Goal: Transaction & Acquisition: Purchase product/service

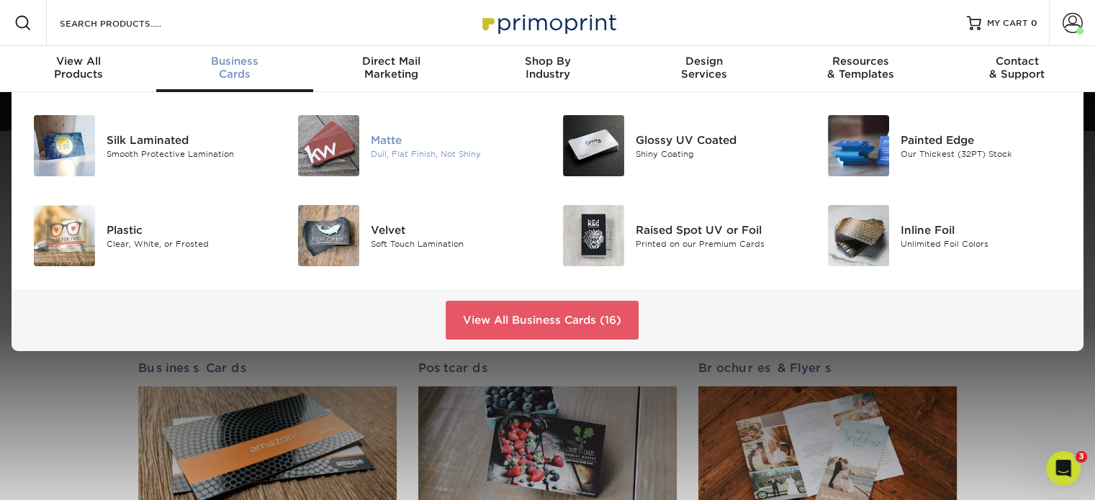
click at [406, 162] on div "Matte Dull, Flat Finish, Not Shiny" at bounding box center [459, 145] width 176 height 61
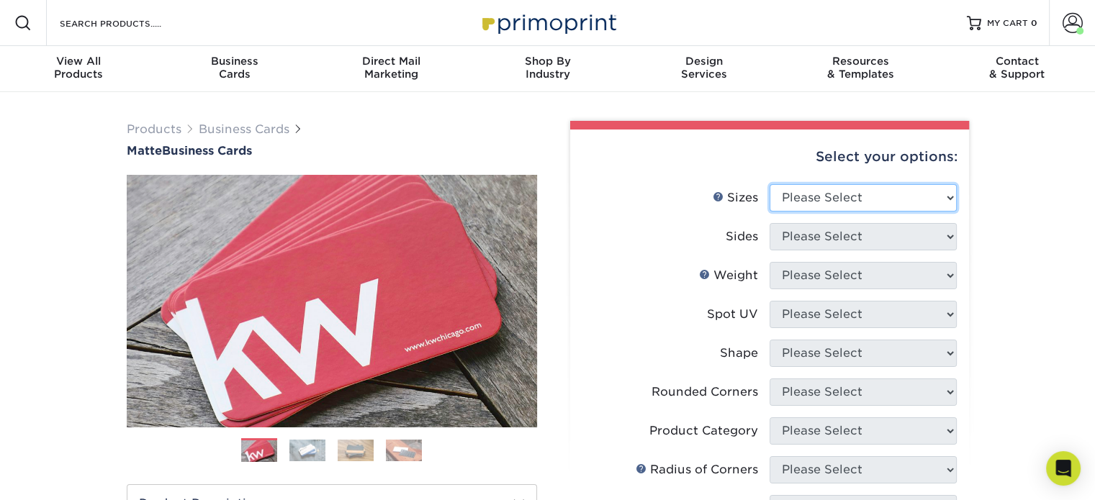
click at [918, 184] on select "Please Select 1.5" x 3.5" - Mini 1.75" x 3.5" - Mini 2" x 2" - Square 2" x 3" -…" at bounding box center [862, 197] width 187 height 27
select select "2.00x3.50"
click at [769, 184] on select "Please Select 1.5" x 3.5" - Mini 1.75" x 3.5" - Mini 2" x 2" - Square 2" x 3" -…" at bounding box center [862, 197] width 187 height 27
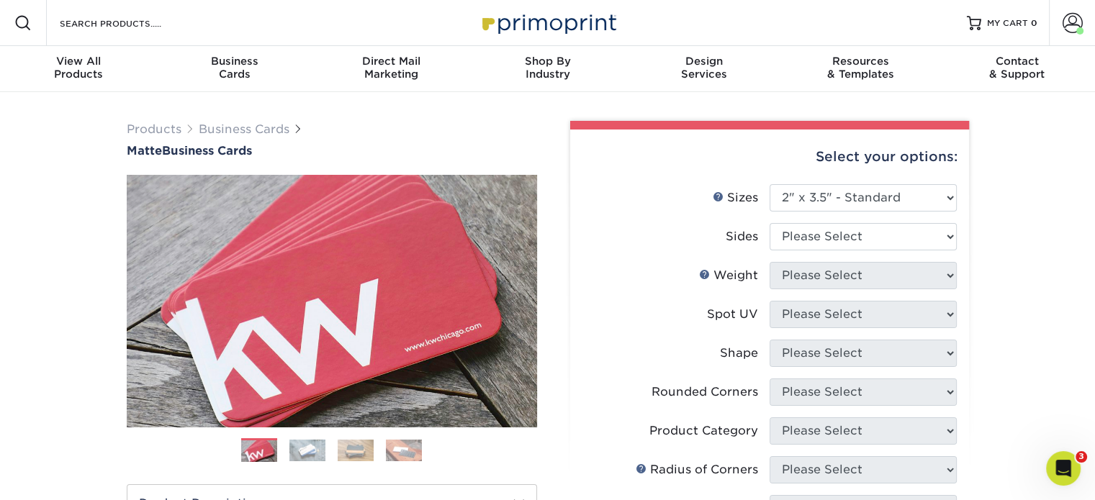
click at [992, 246] on div "Products Business Cards Matte Business Cards Previous Next 100 $ 9" at bounding box center [547, 489] width 1095 height 794
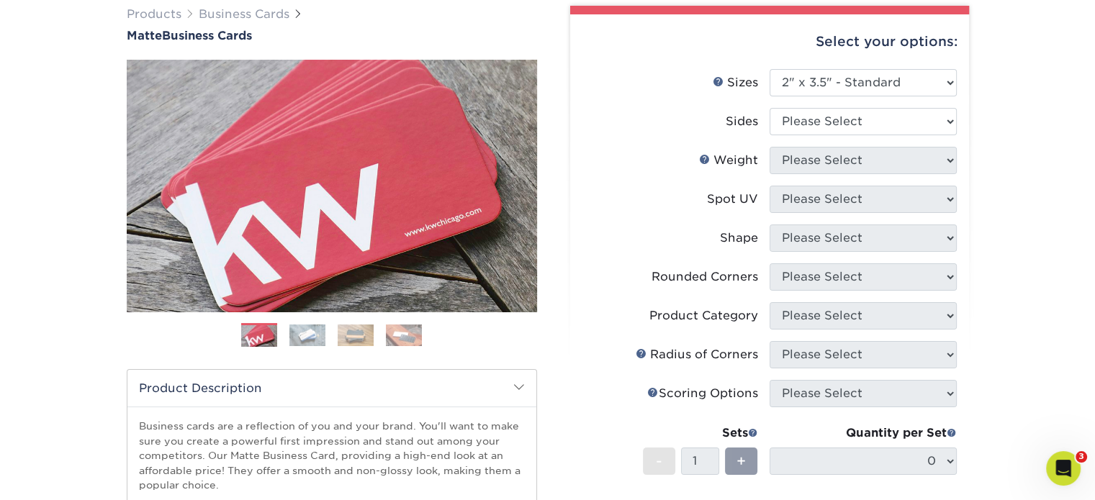
scroll to position [114, 0]
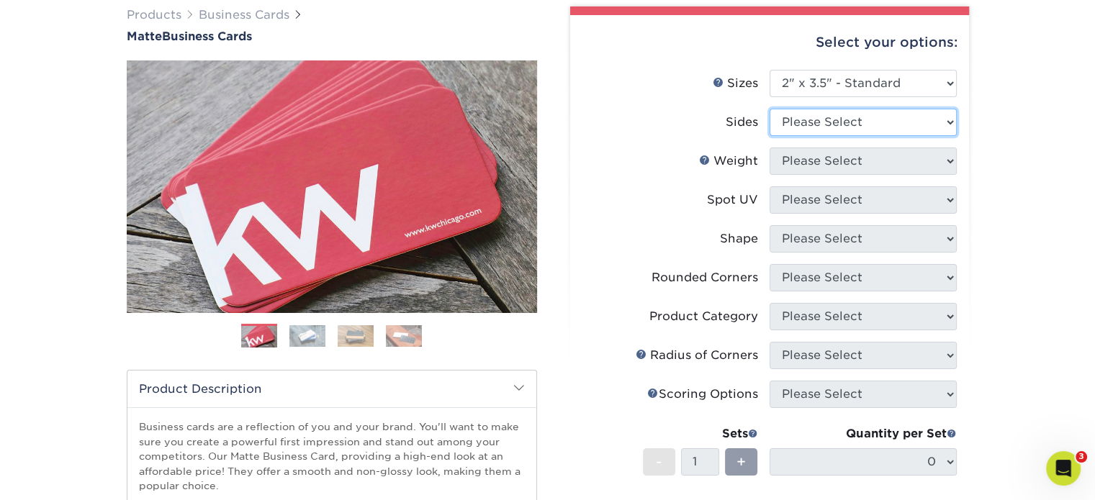
click at [934, 132] on select "Please Select Print Both Sides Print Front Only" at bounding box center [862, 122] width 187 height 27
select select "13abbda7-1d64-4f25-8bb2-c179b224825d"
click at [769, 109] on select "Please Select Print Both Sides Print Front Only" at bounding box center [862, 122] width 187 height 27
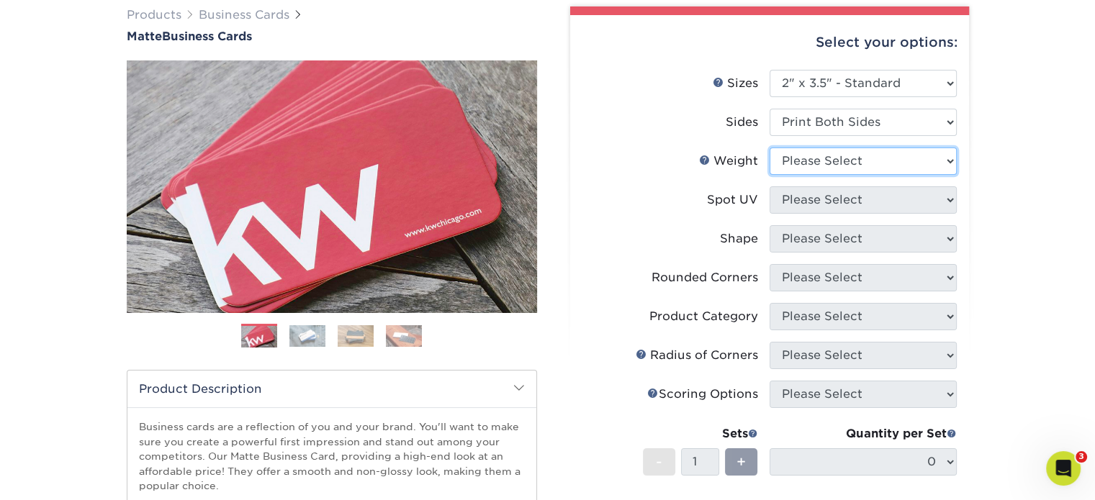
click at [887, 159] on select "Please Select 16PT 14PT" at bounding box center [862, 161] width 187 height 27
click at [1048, 124] on div "Products Business Cards Matte Business Cards Previous Next 100 $ 9" at bounding box center [547, 375] width 1095 height 794
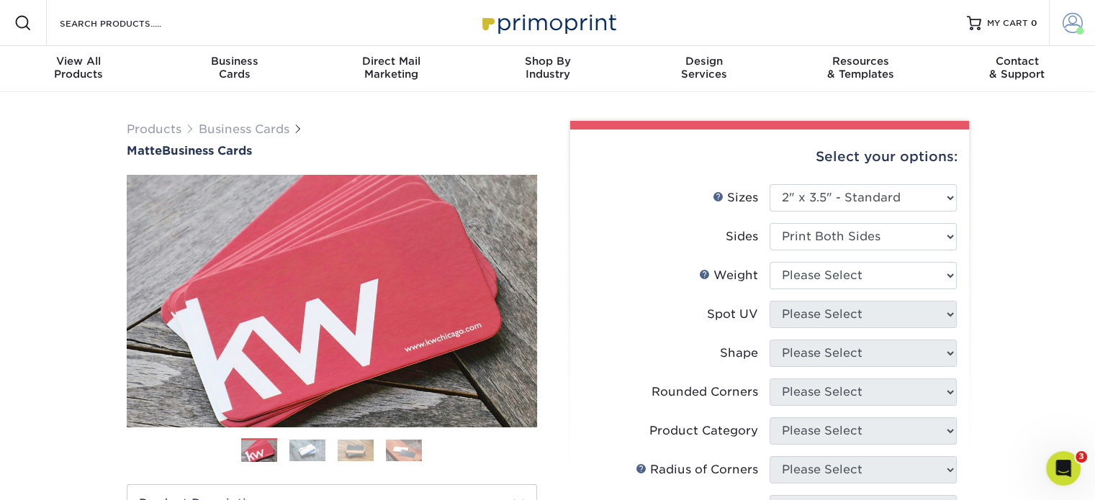
click at [1084, 25] on link "Account" at bounding box center [1072, 23] width 46 height 46
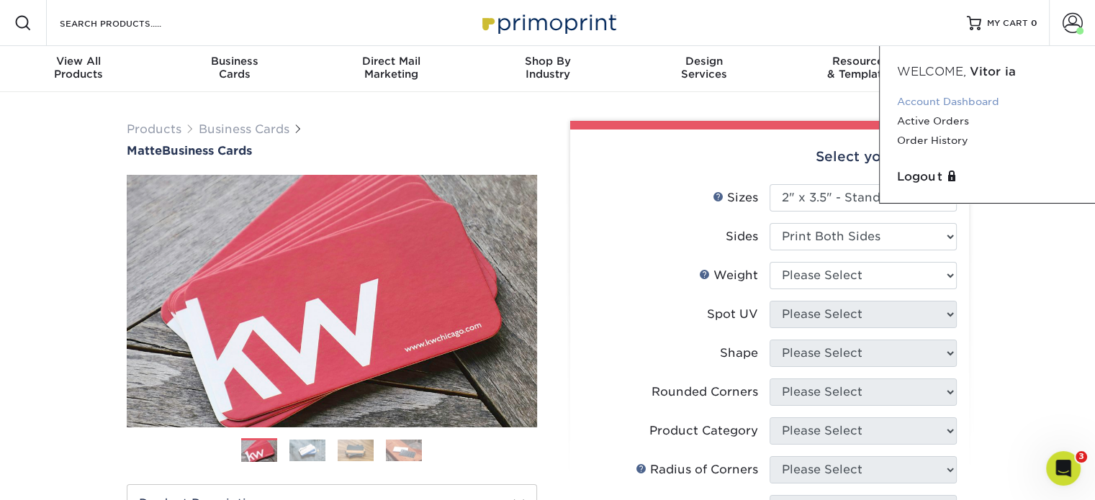
click at [938, 99] on link "Account Dashboard" at bounding box center [987, 101] width 181 height 19
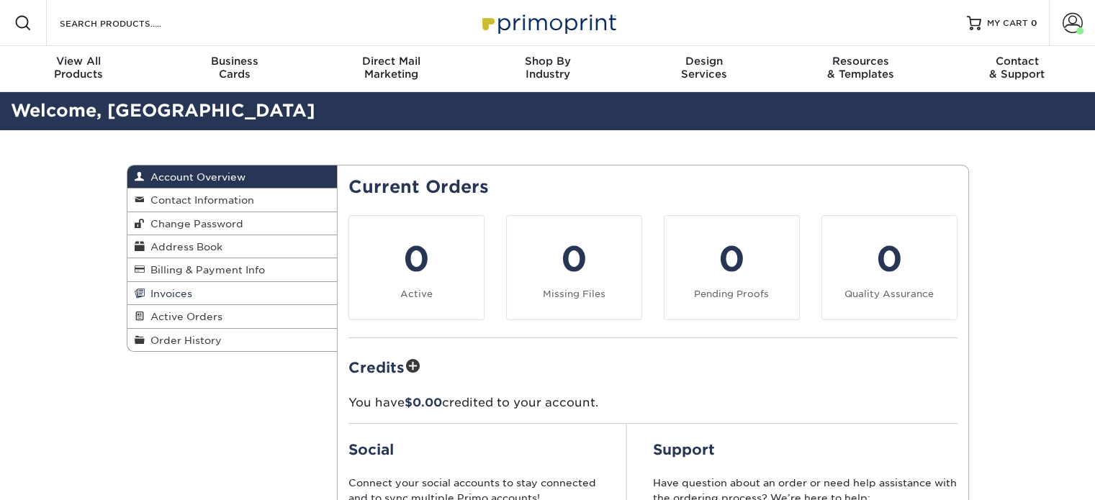
click at [172, 299] on span "Invoices" at bounding box center [168, 294] width 47 height 12
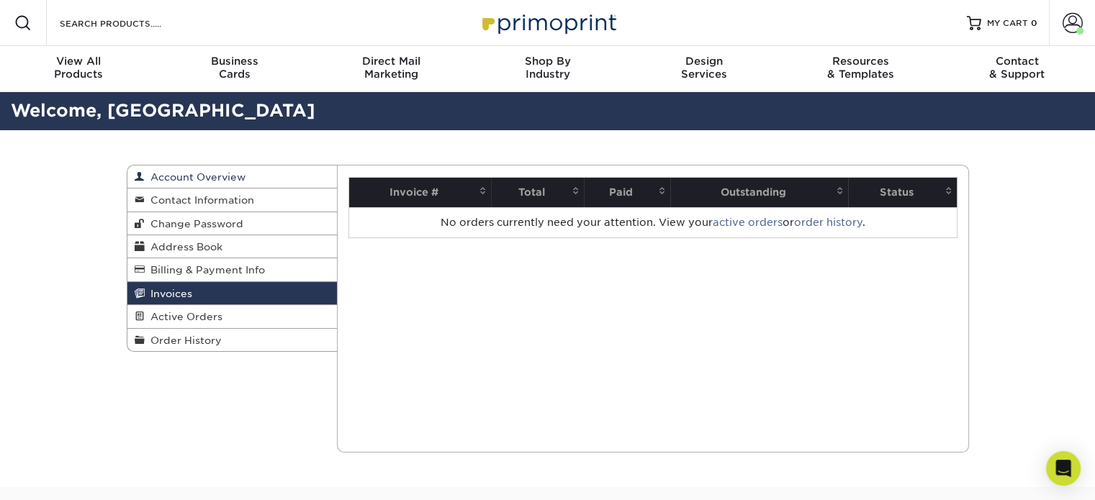
click at [238, 182] on span "Account Overview" at bounding box center [195, 177] width 101 height 12
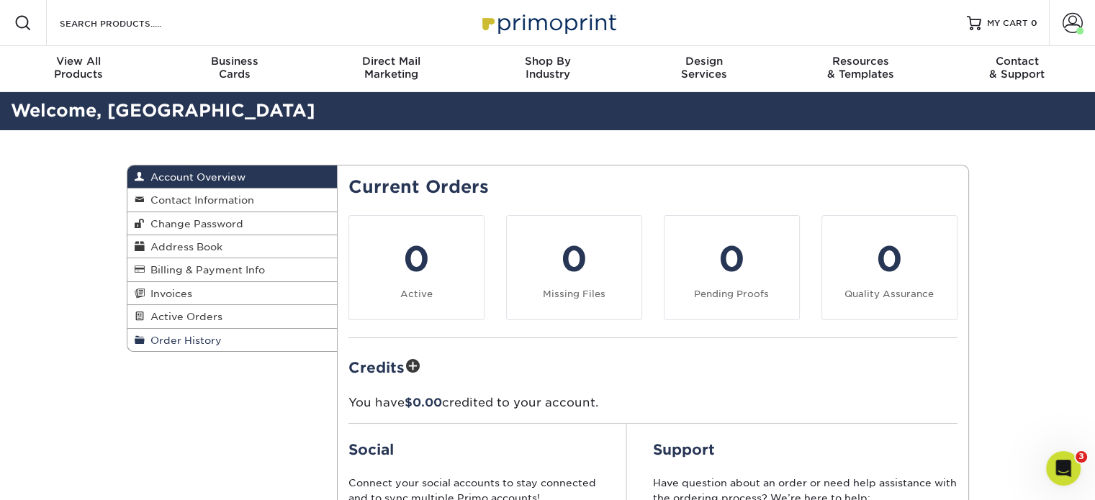
click at [278, 342] on link "Order History" at bounding box center [232, 340] width 210 height 22
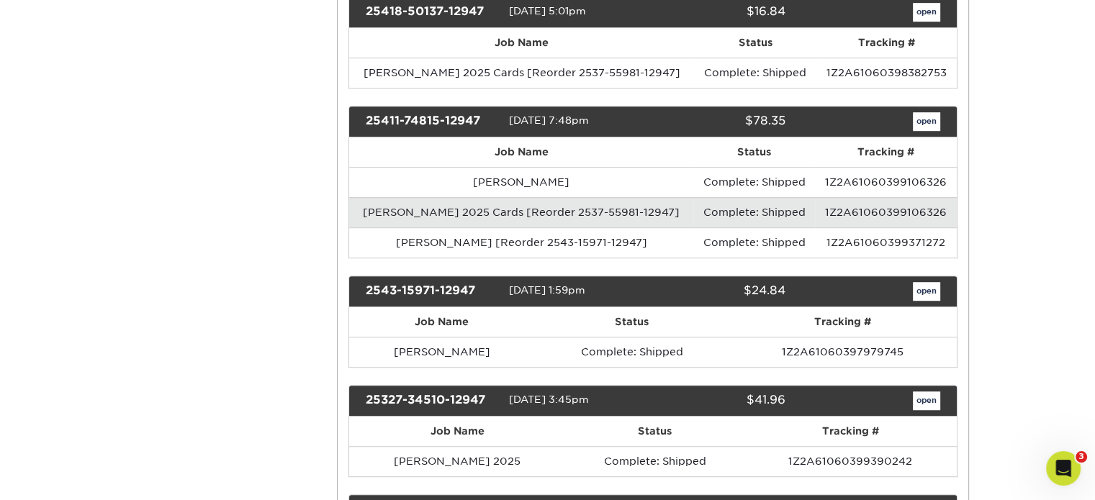
scroll to position [831, 0]
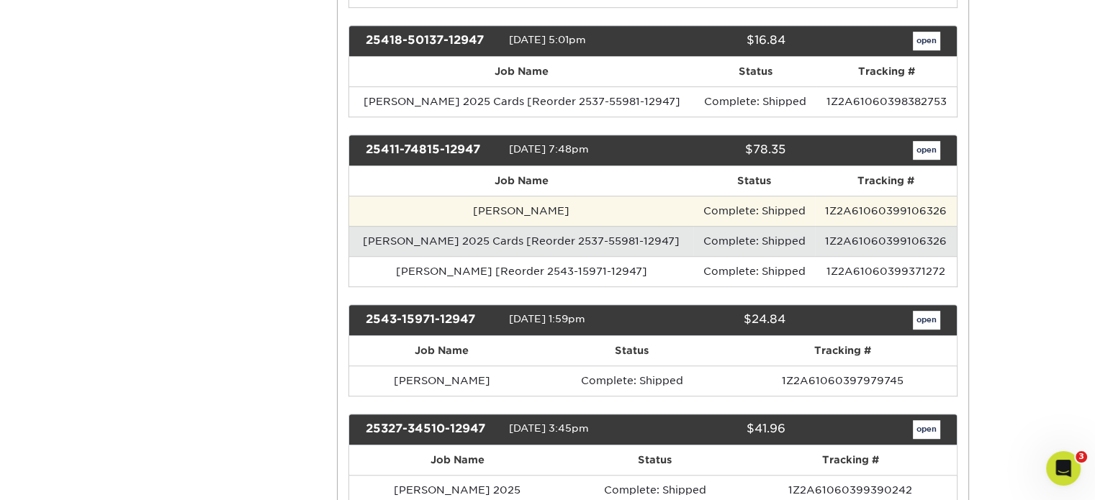
click at [618, 196] on td "Dennis Zicha" at bounding box center [521, 211] width 344 height 30
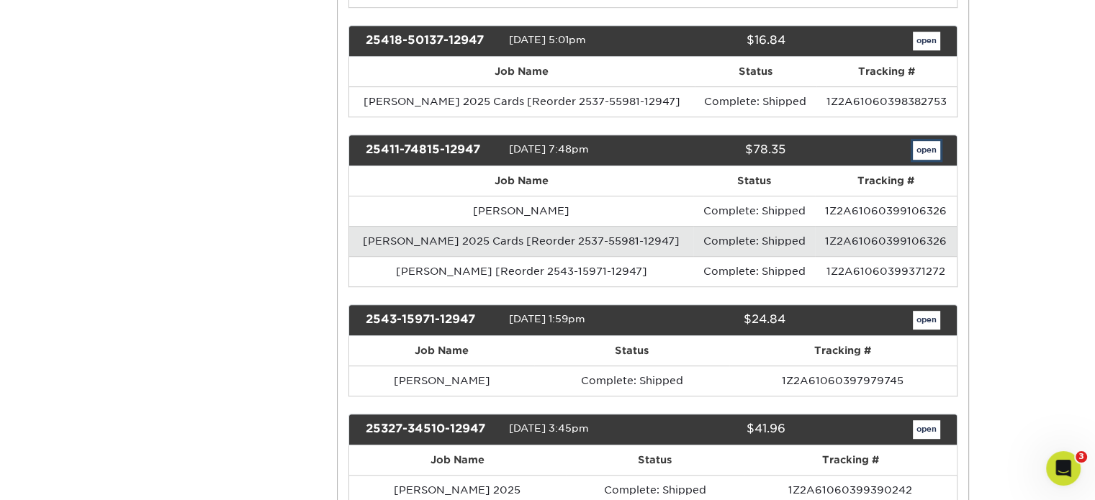
click at [931, 141] on link "open" at bounding box center [925, 150] width 27 height 19
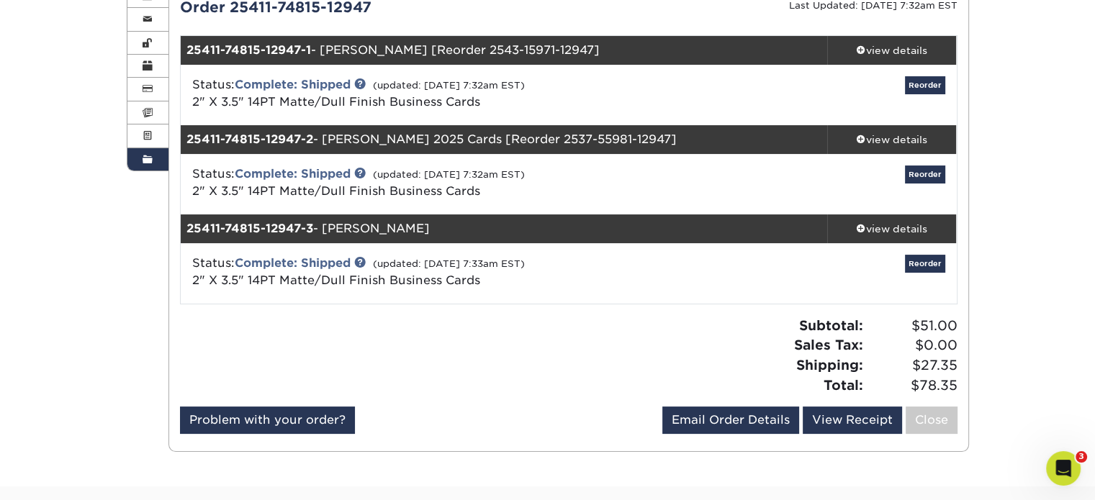
scroll to position [212, 0]
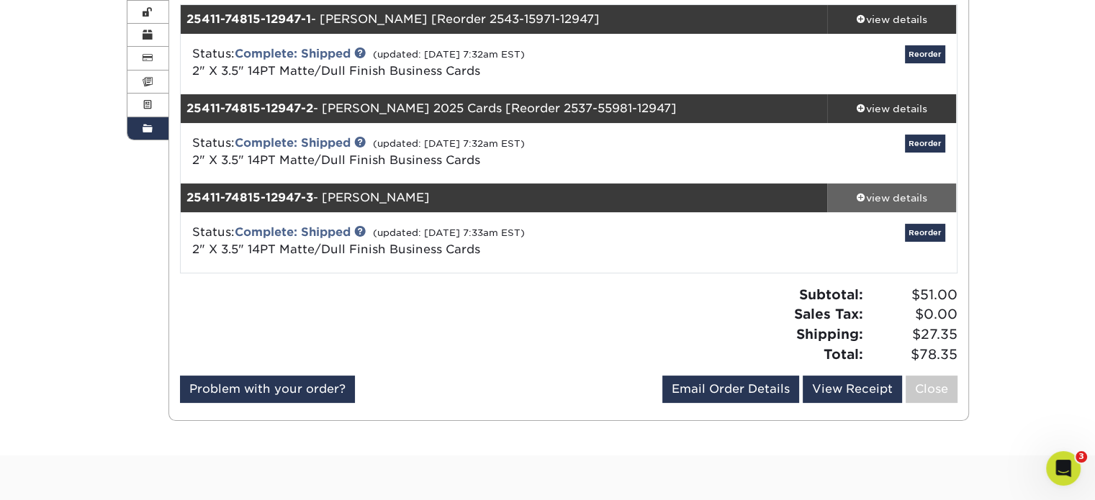
click at [895, 192] on div "view details" at bounding box center [892, 198] width 130 height 14
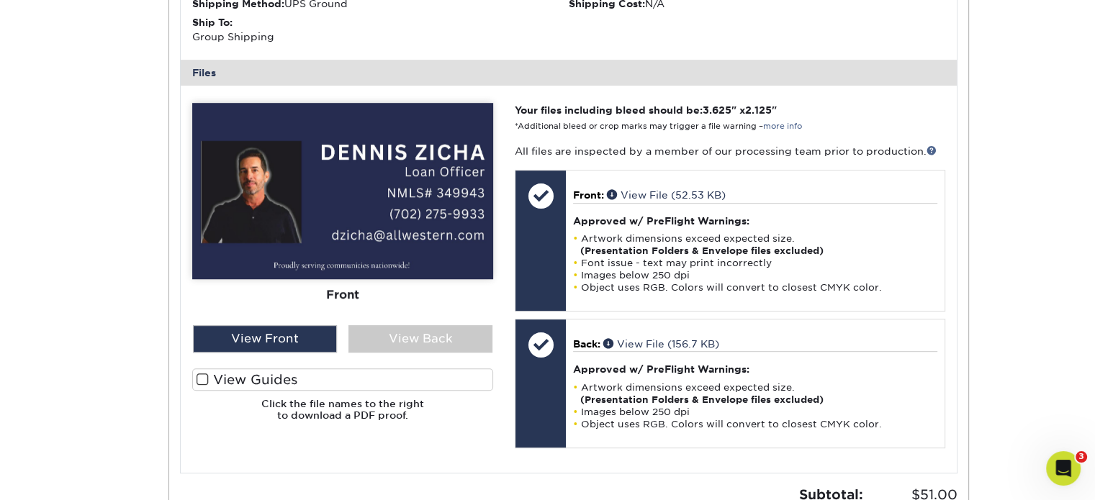
scroll to position [668, 0]
click at [394, 339] on div "View Back" at bounding box center [420, 338] width 144 height 27
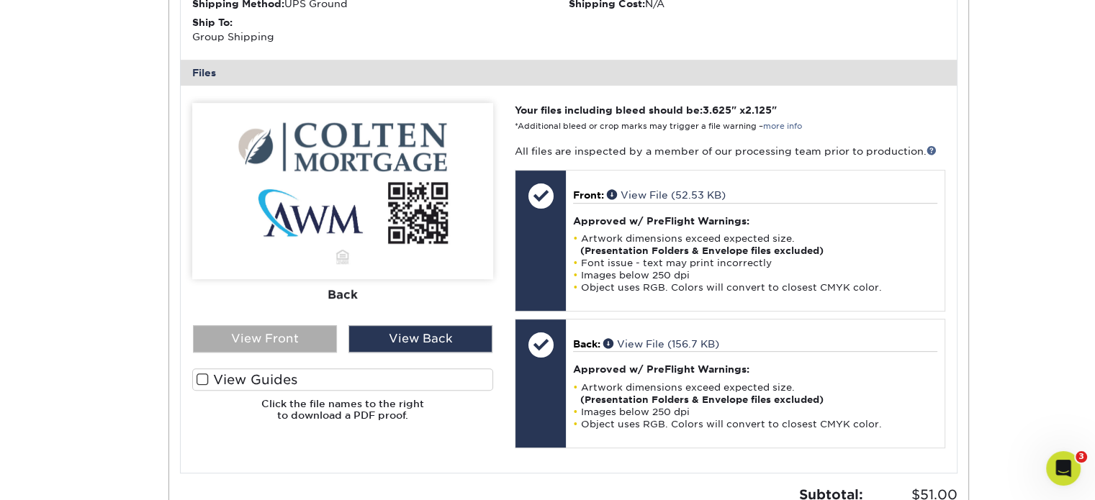
click at [294, 338] on div "View Front" at bounding box center [265, 338] width 144 height 27
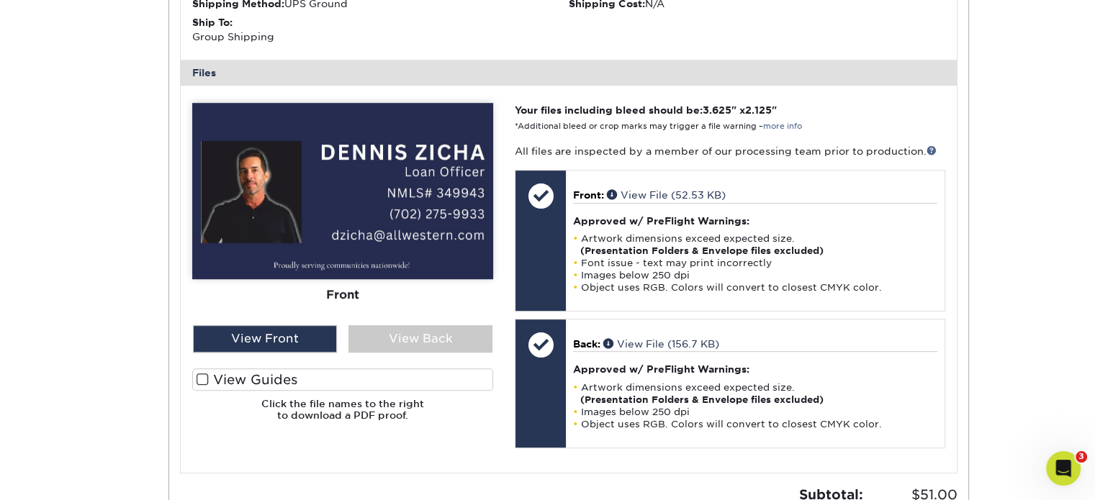
click at [956, 227] on div "The file uploader is not compatible with mobile devices. Please increase your b…" at bounding box center [569, 279] width 776 height 387
click at [72, 258] on div "Order History Account Overview Contact Information Change Password Address Book…" at bounding box center [547, 58] width 1095 height 1193
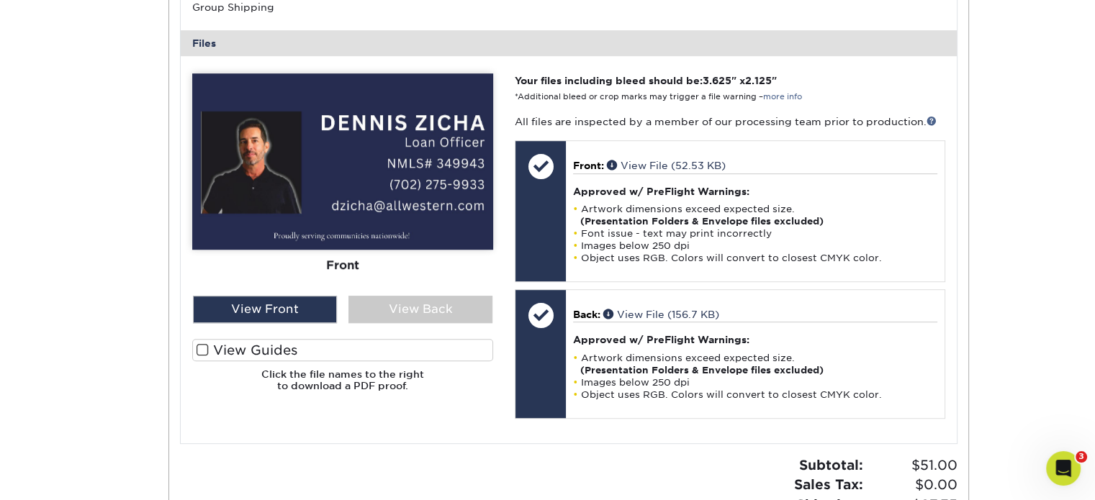
scroll to position [701, 0]
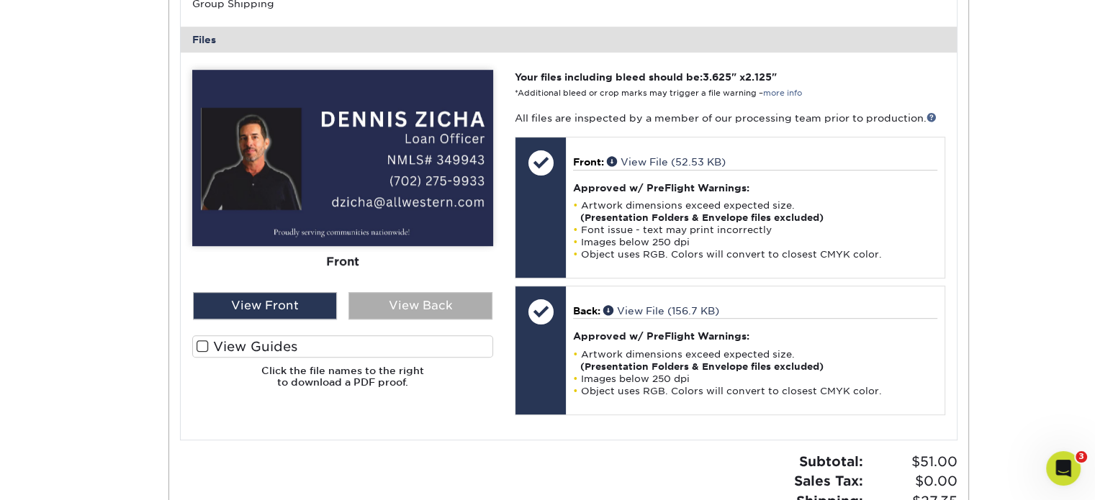
click at [394, 307] on div "View Back" at bounding box center [420, 305] width 144 height 27
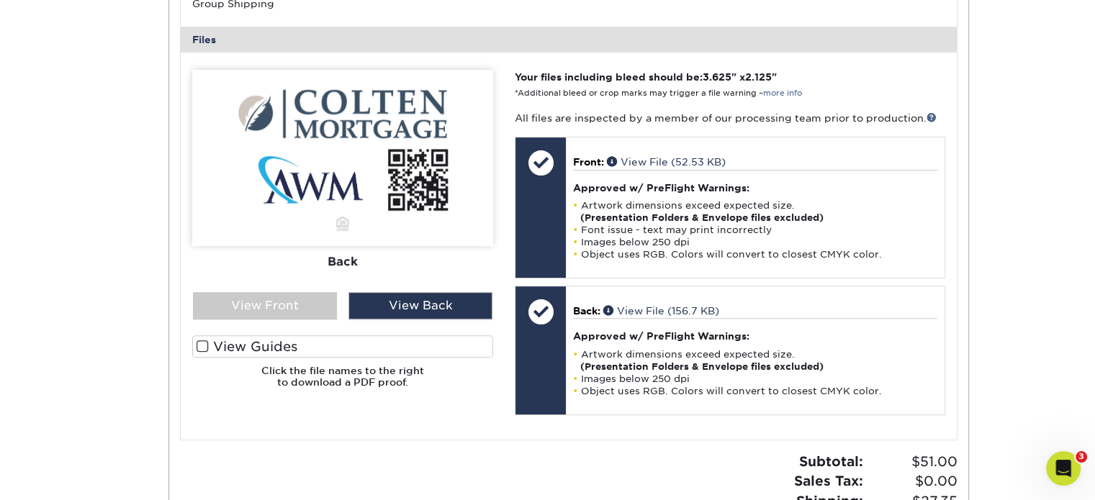
click at [132, 261] on div "Order History Account Overview Contact Information Change Password Address Book…" at bounding box center [548, 25] width 864 height 1193
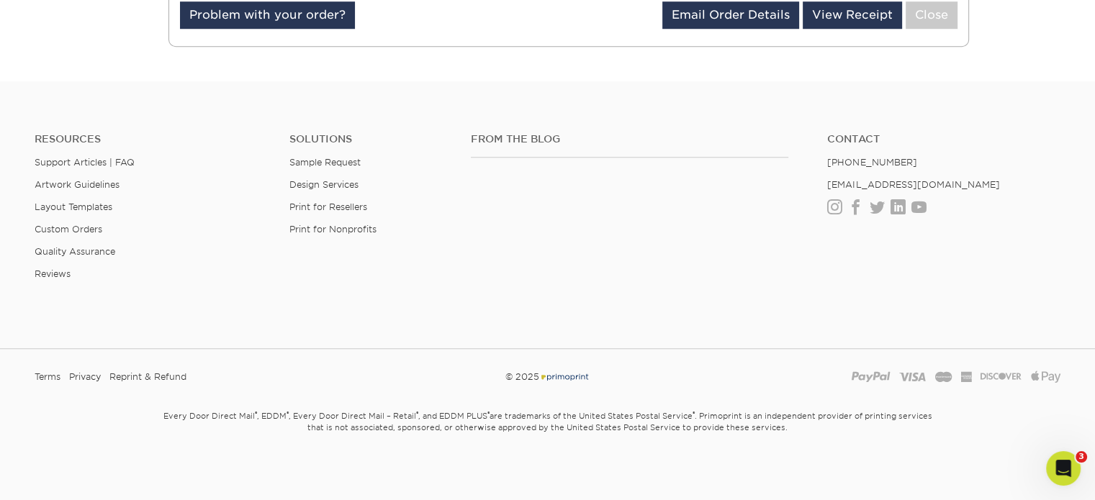
scroll to position [980, 0]
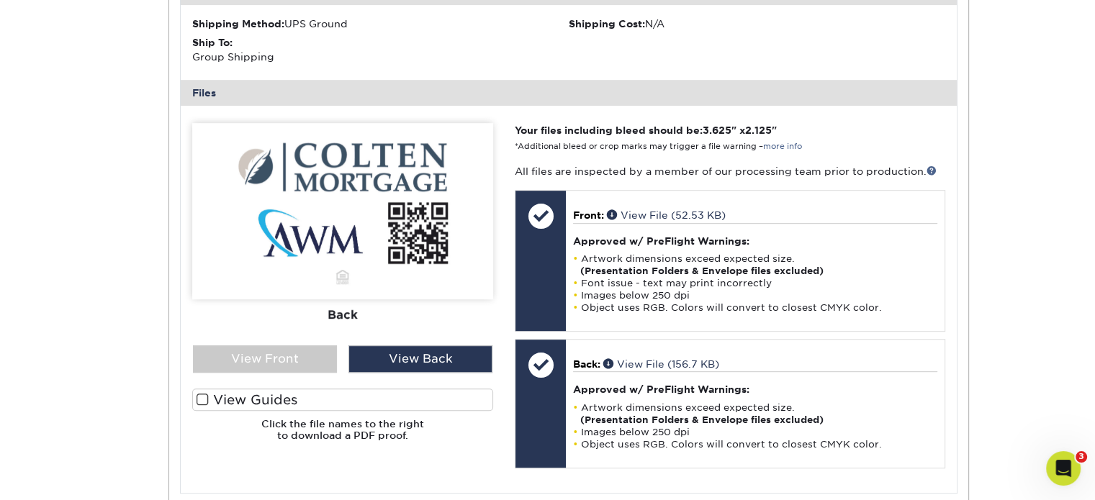
scroll to position [653, 0]
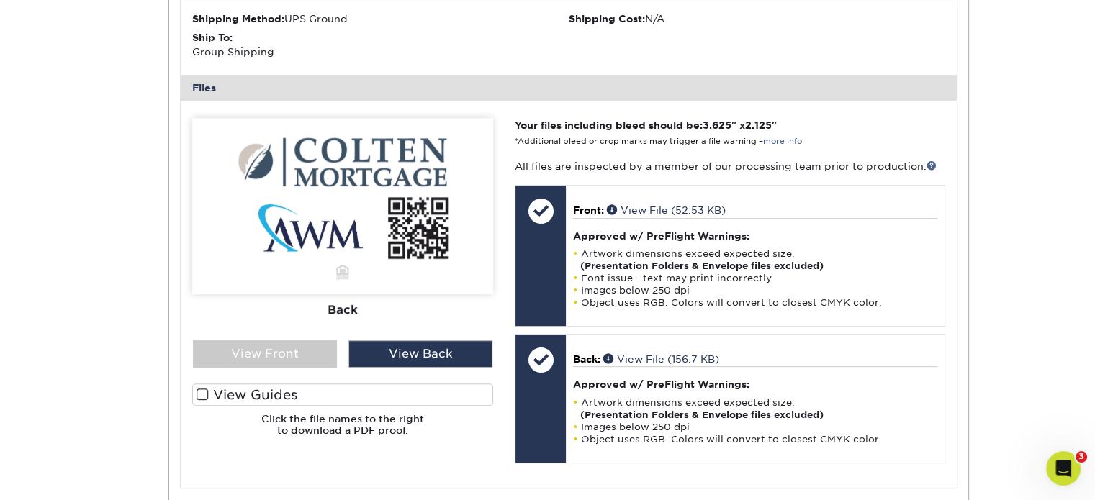
click at [214, 397] on label "View Guides" at bounding box center [342, 395] width 301 height 22
click at [0, 0] on input "View Guides" at bounding box center [0, 0] width 0 height 0
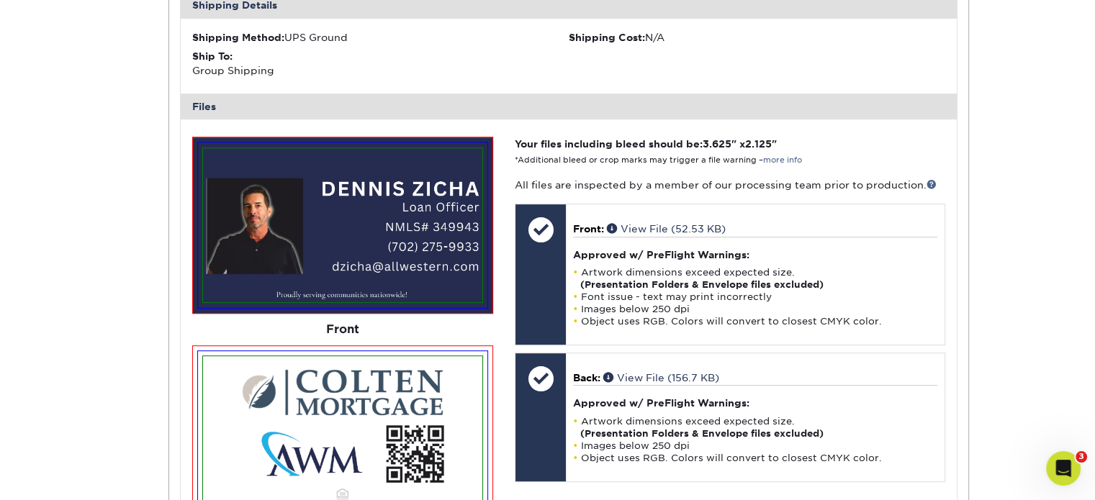
scroll to position [633, 0]
click at [1008, 190] on div "Order History Account Overview Contact Information Change Password Address Book…" at bounding box center [547, 180] width 1095 height 1366
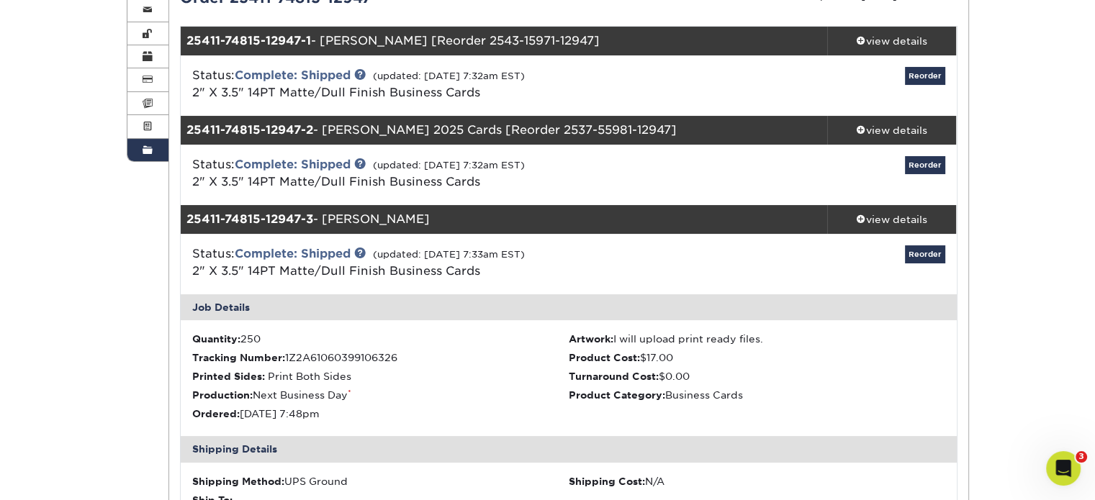
scroll to position [265, 0]
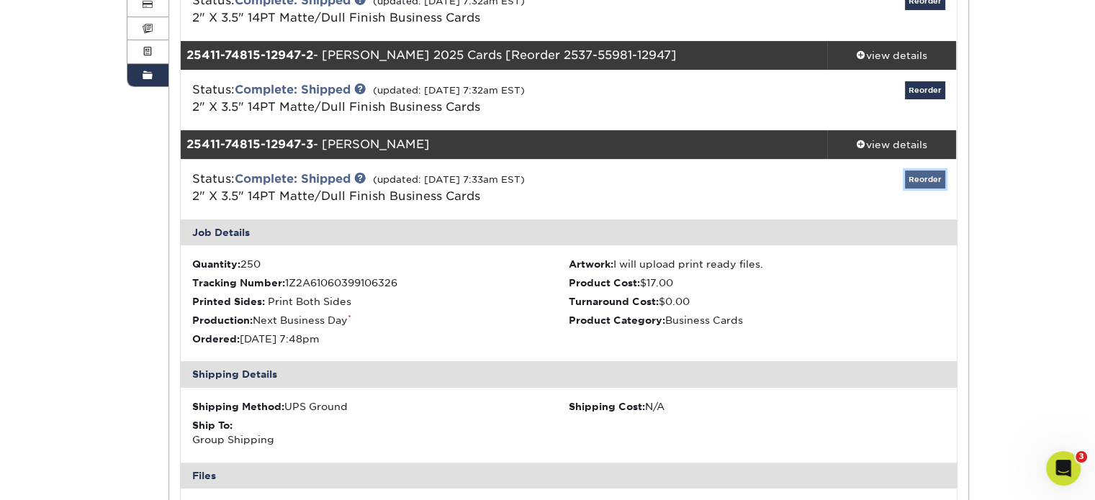
click at [915, 181] on link "Reorder" at bounding box center [925, 180] width 40 height 18
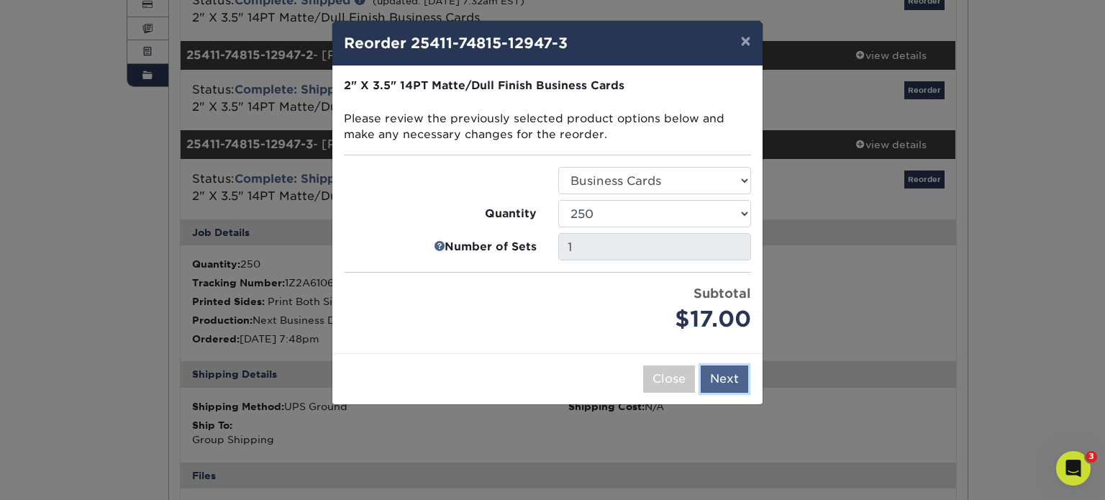
click at [731, 377] on button "Next" at bounding box center [724, 379] width 47 height 27
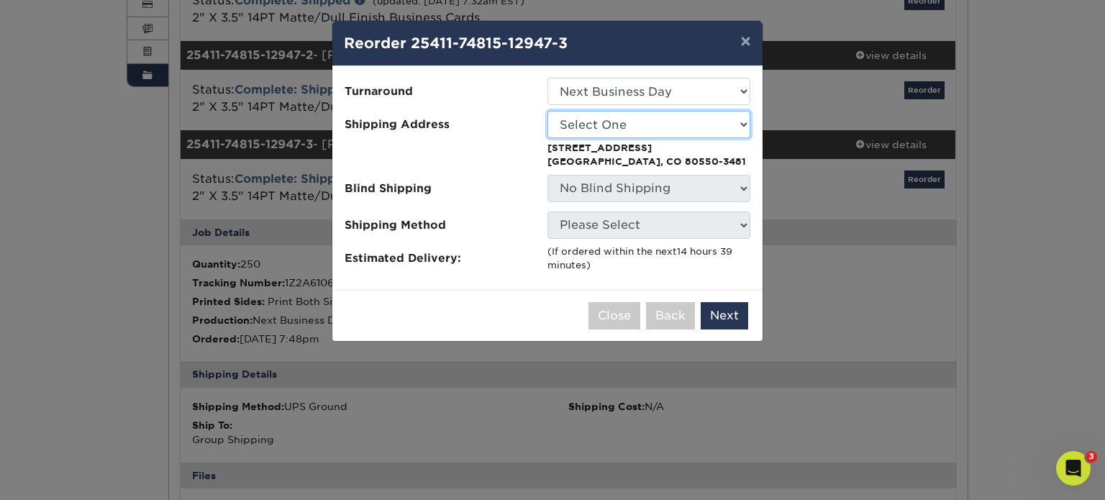
click at [671, 126] on select "Select One 12 BELLWOOD DR ALAMOSA, CO 81101 12648 Plummer Grand Road 1707 Sprin…" at bounding box center [649, 124] width 203 height 27
select select "261583"
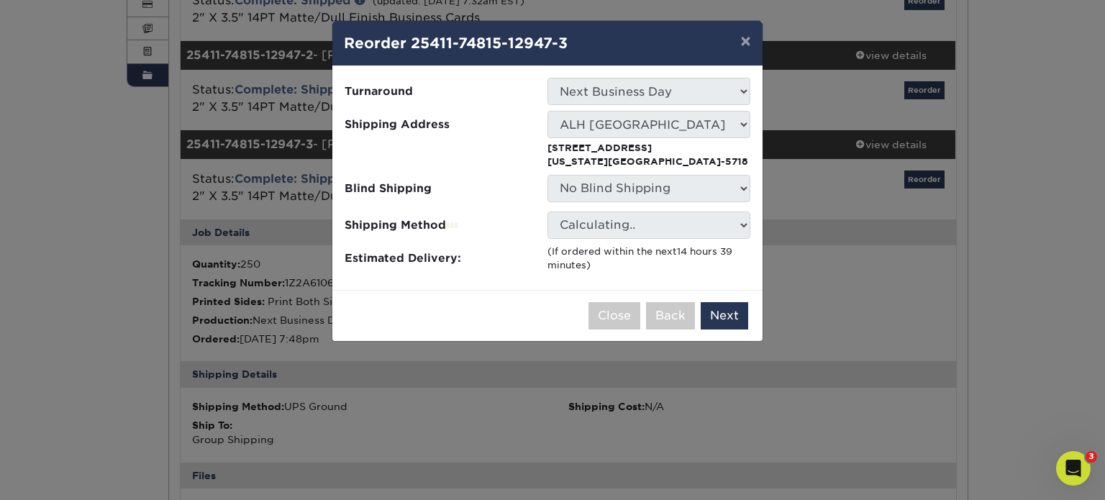
click at [526, 166] on div at bounding box center [446, 153] width 203 height 31
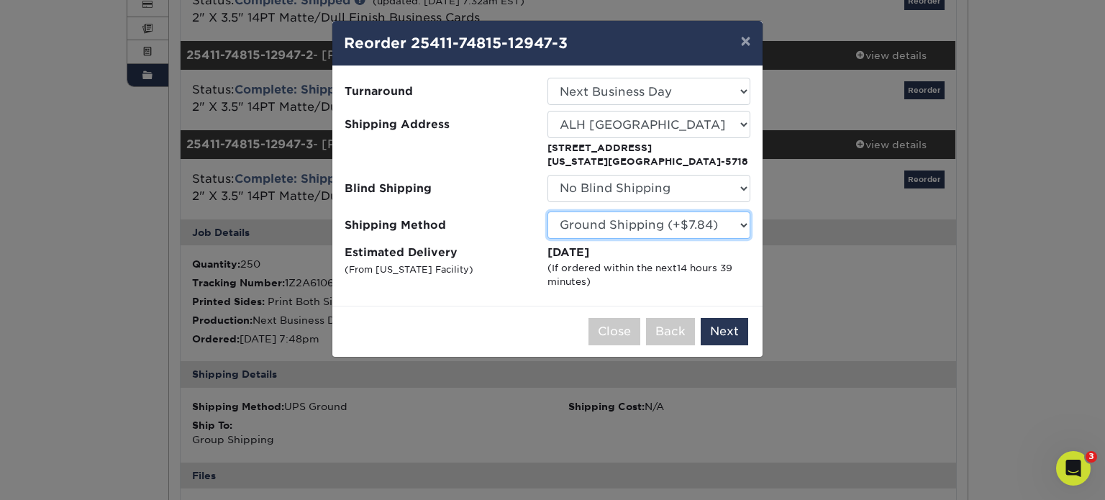
click at [740, 222] on select "Please Select Ground Shipping (+$7.84) 3 Day Shipping Service (+$24.94) 2 Day A…" at bounding box center [649, 225] width 203 height 27
click at [534, 213] on label "Shipping Method" at bounding box center [446, 225] width 203 height 27
click at [537, 207] on ul "Turnaround Select One 2-4 Business Days 2 Day Next Business Day Shipping Addres…" at bounding box center [547, 183] width 407 height 211
click at [730, 335] on button "Next" at bounding box center [724, 331] width 47 height 27
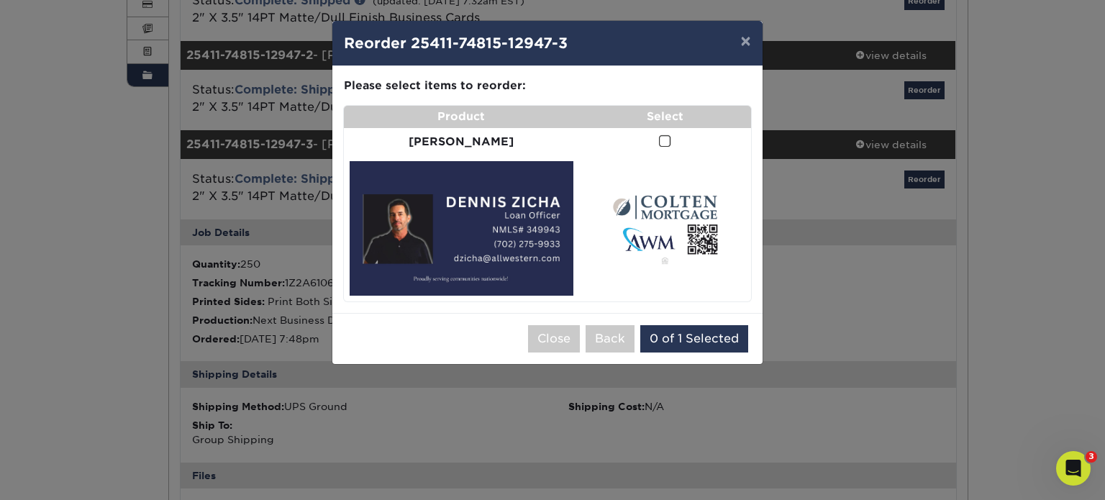
click at [659, 137] on span at bounding box center [665, 142] width 12 height 14
click at [0, 0] on input "checkbox" at bounding box center [0, 0] width 0 height 0
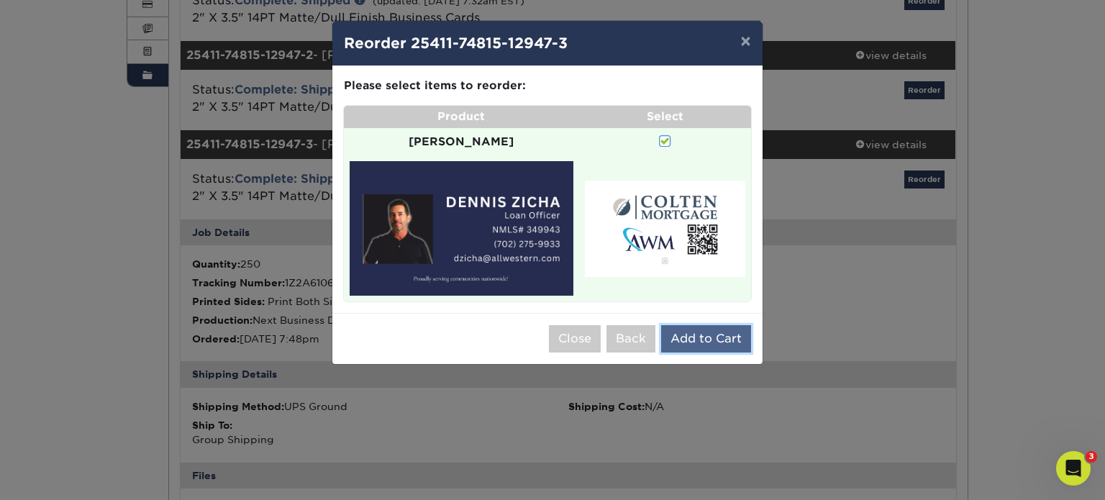
click at [705, 325] on button "Add to Cart" at bounding box center [706, 338] width 90 height 27
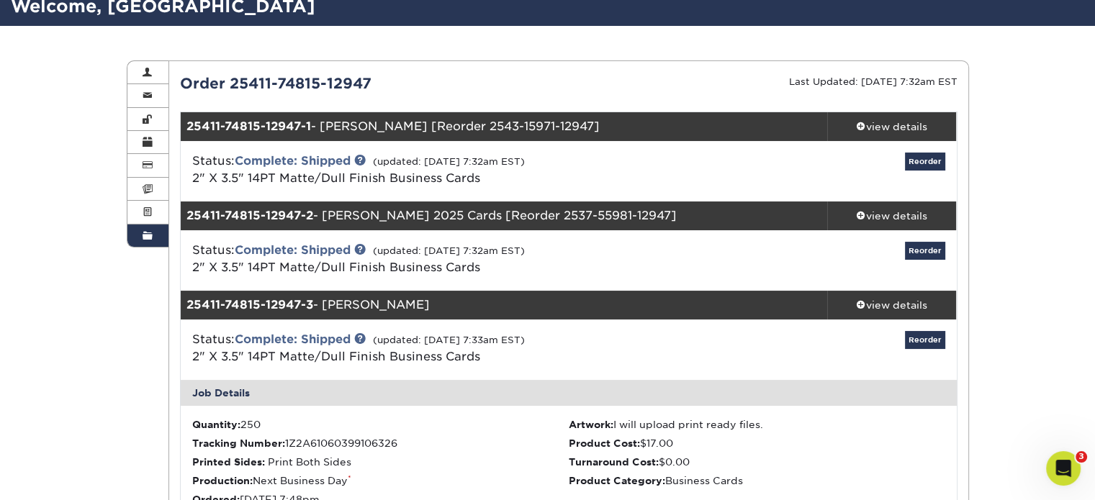
scroll to position [0, 0]
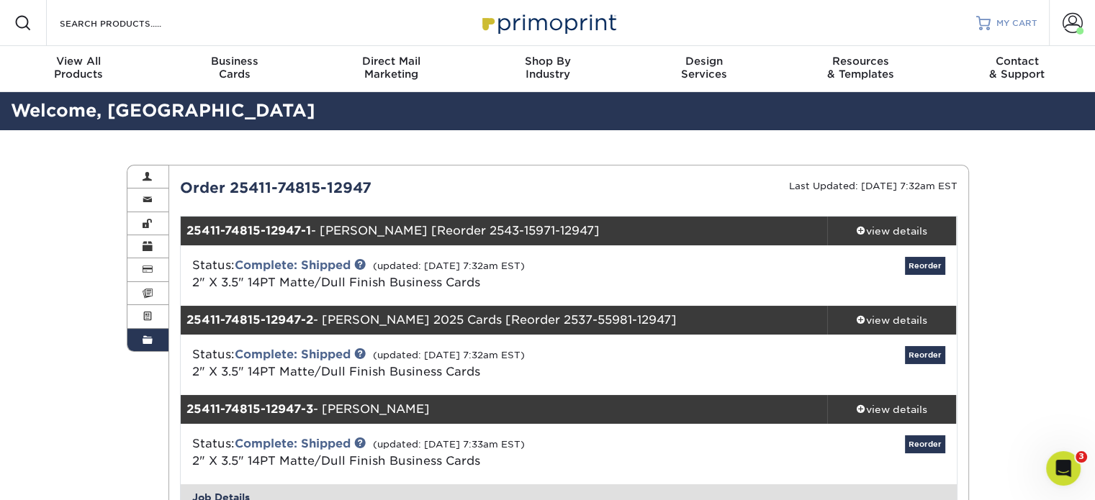
click at [1031, 22] on span "MY CART" at bounding box center [1016, 23] width 41 height 12
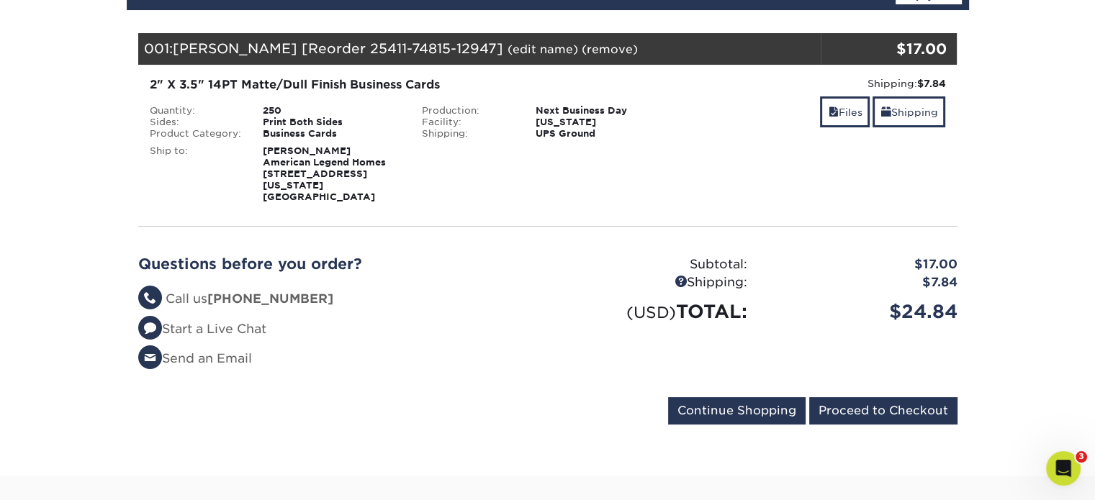
scroll to position [196, 0]
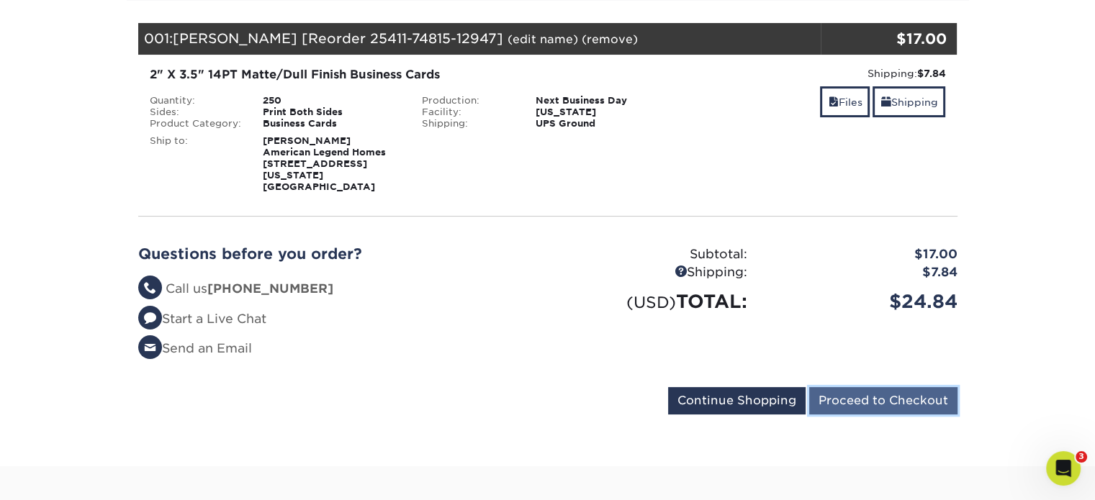
click at [915, 394] on input "Proceed to Checkout" at bounding box center [883, 400] width 148 height 27
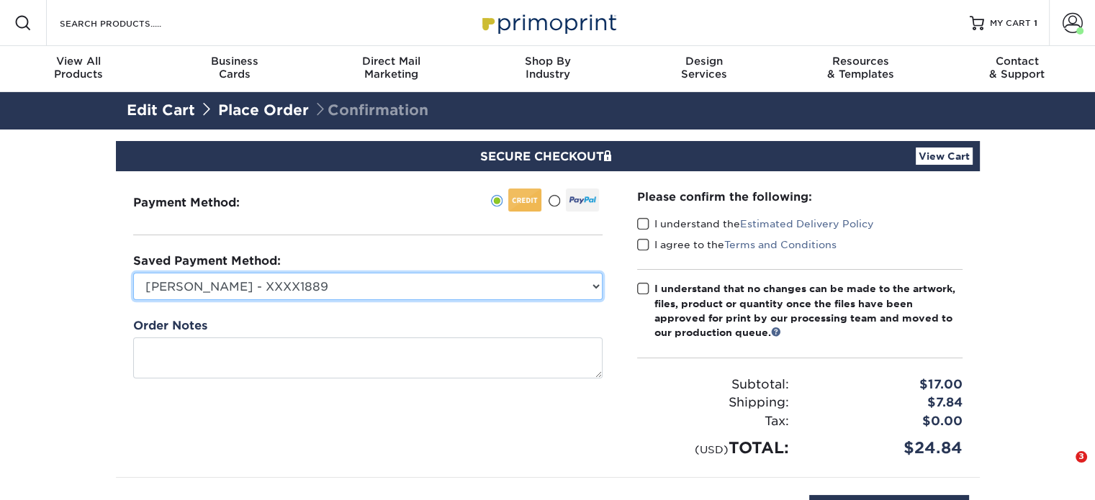
click at [550, 284] on select "[PERSON_NAME] - XXXX1889 American Express - XXXX2065 Visa - XXXX4500 American E…" at bounding box center [367, 286] width 469 height 27
select select "62564"
click at [133, 273] on select "[PERSON_NAME] - XXXX1889 American Express - XXXX2065 Visa - XXXX4500 American E…" at bounding box center [367, 286] width 469 height 27
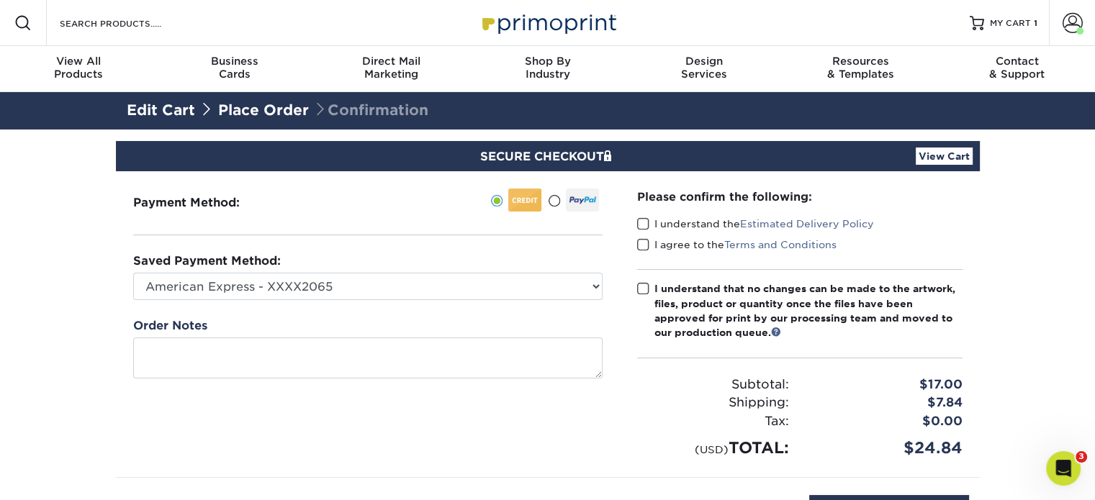
click at [643, 221] on span at bounding box center [643, 224] width 12 height 14
click at [0, 0] on input "I understand the Estimated Delivery Policy" at bounding box center [0, 0] width 0 height 0
click at [645, 245] on span at bounding box center [643, 245] width 12 height 14
click at [0, 0] on input "I agree to the Terms and Conditions" at bounding box center [0, 0] width 0 height 0
click at [640, 289] on span at bounding box center [643, 289] width 12 height 14
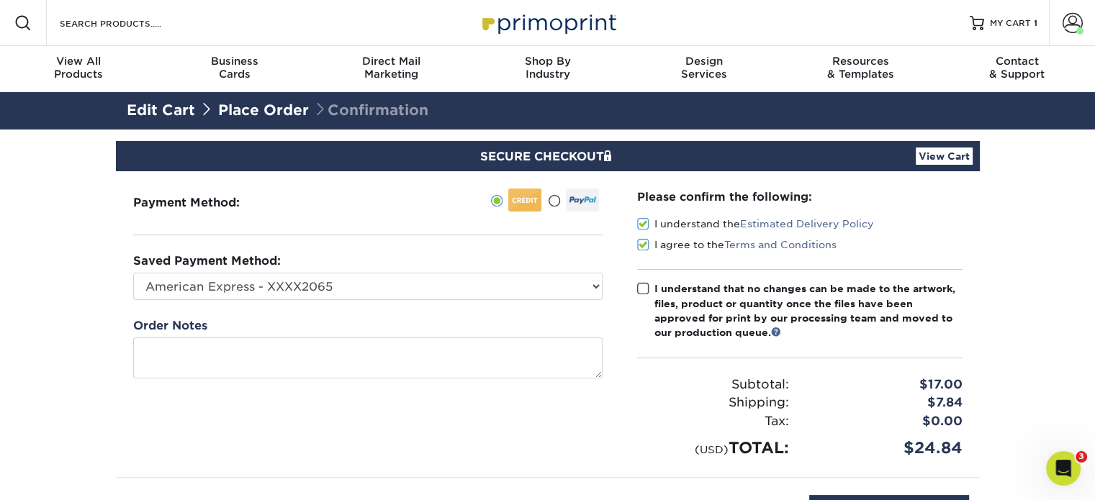
click at [0, 0] on input "I understand that no changes can be made to the artwork, files, product or quan…" at bounding box center [0, 0] width 0 height 0
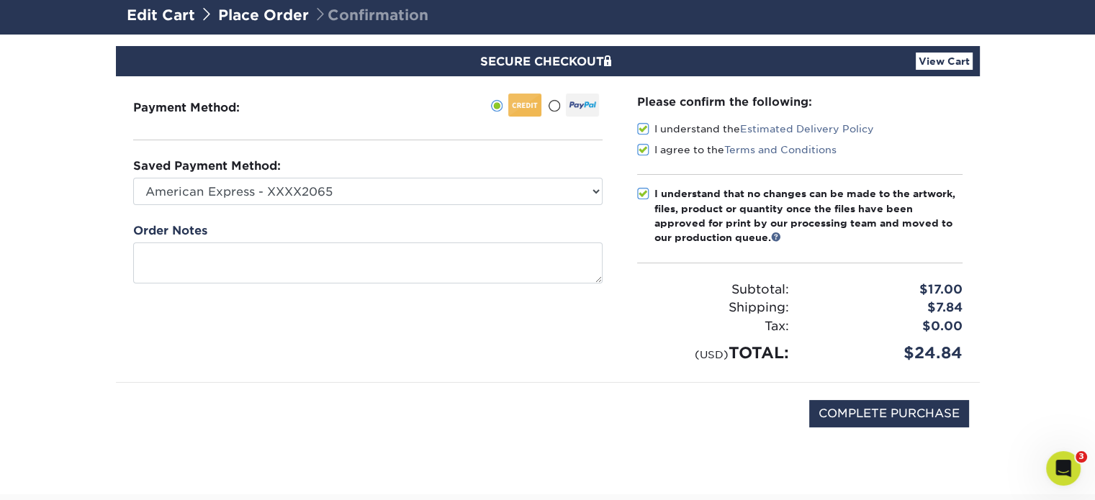
scroll to position [96, 0]
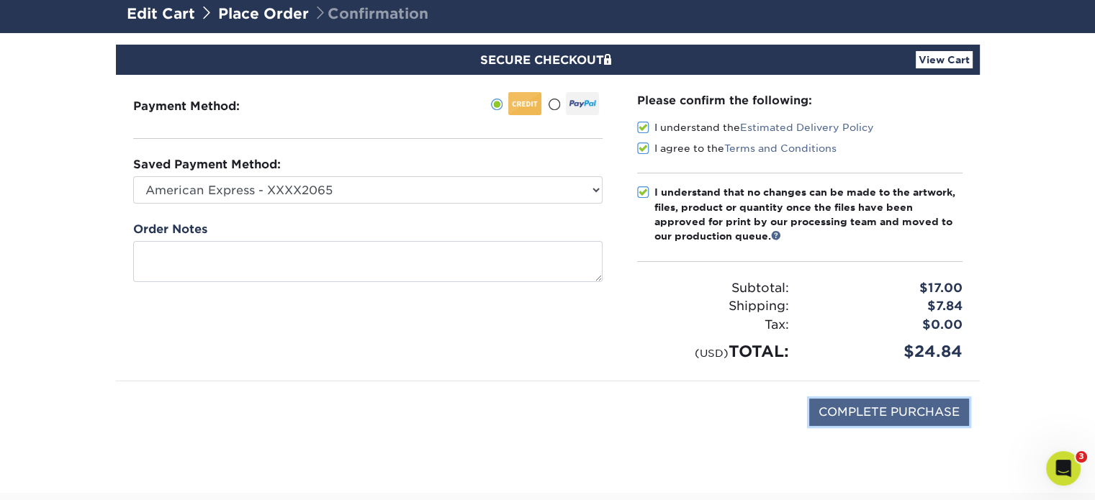
click at [864, 408] on input "COMPLETE PURCHASE" at bounding box center [889, 412] width 160 height 27
type input "PROCESSING, PLEASE WAIT..."
